Goal: Task Accomplishment & Management: Use online tool/utility

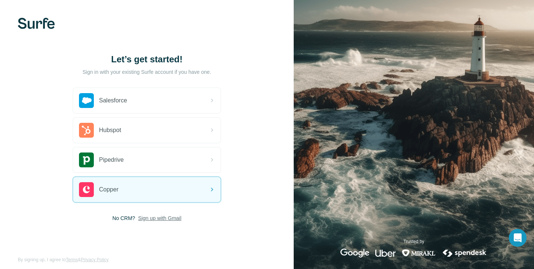
click at [155, 219] on span "Sign up with Gmail" at bounding box center [159, 217] width 43 height 7
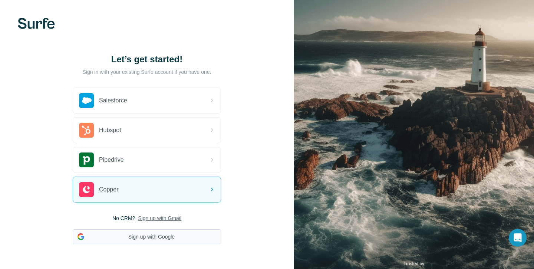
click at [146, 237] on button "Sign up with Google" at bounding box center [147, 236] width 148 height 15
